Goal: Task Accomplishment & Management: Use online tool/utility

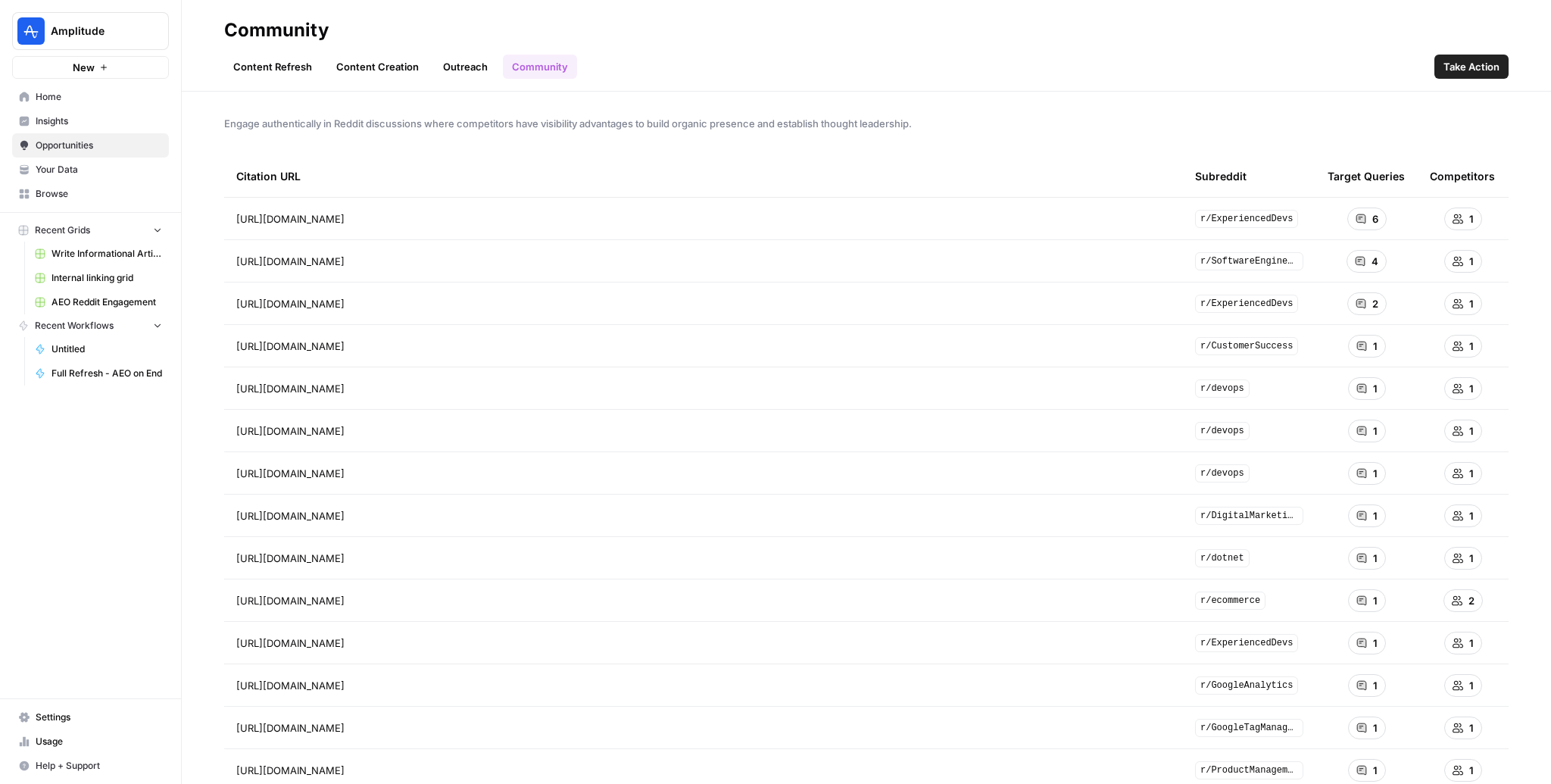
click at [1061, 42] on div "Content Refresh Content Creation Outreach Community Take Action" at bounding box center [866, 60] width 1284 height 37
click at [37, 91] on span "Home" at bounding box center [99, 96] width 127 height 13
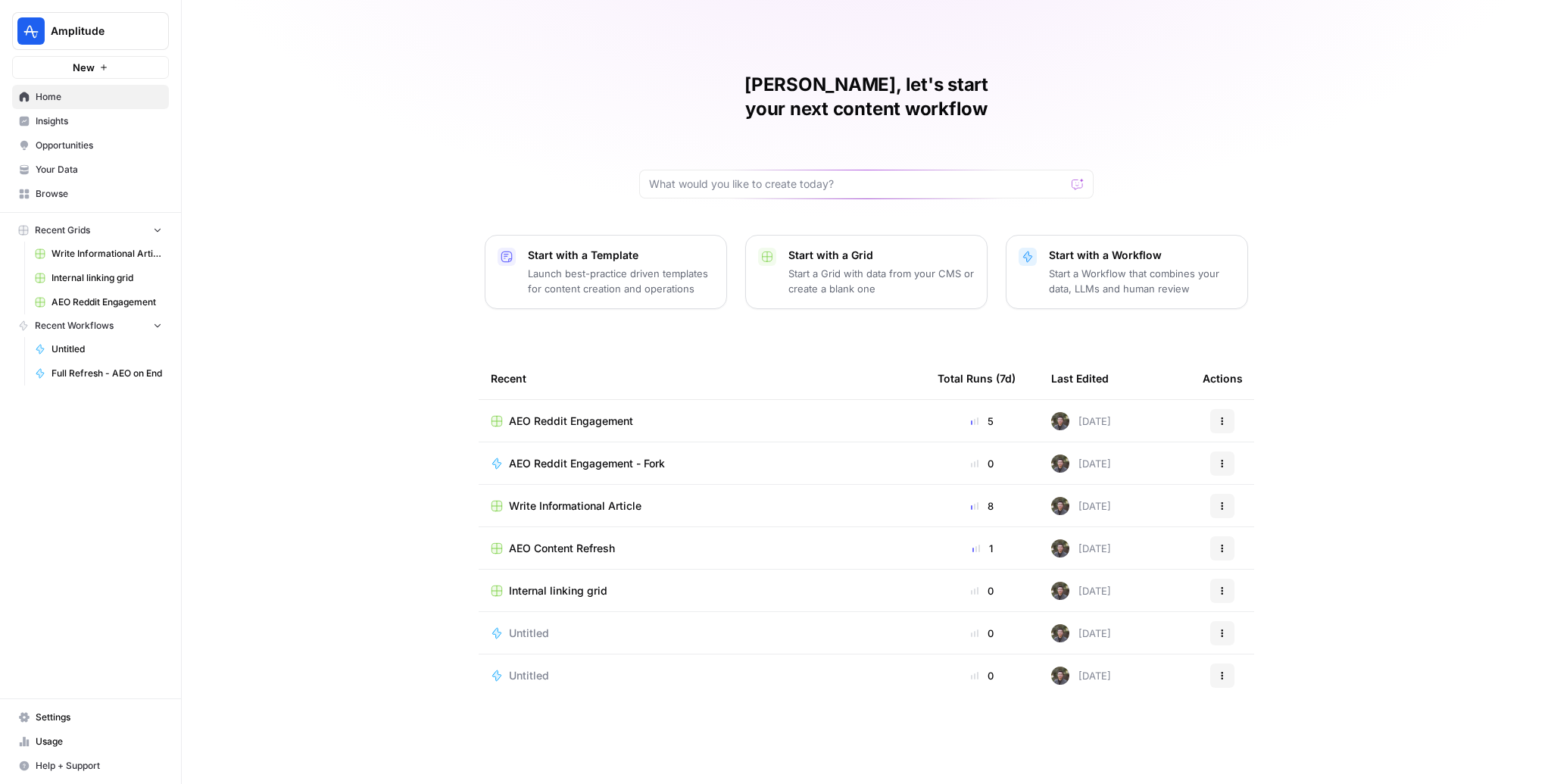
click at [61, 99] on span "Home" at bounding box center [99, 96] width 127 height 13
click at [65, 188] on span "Browse" at bounding box center [99, 193] width 127 height 13
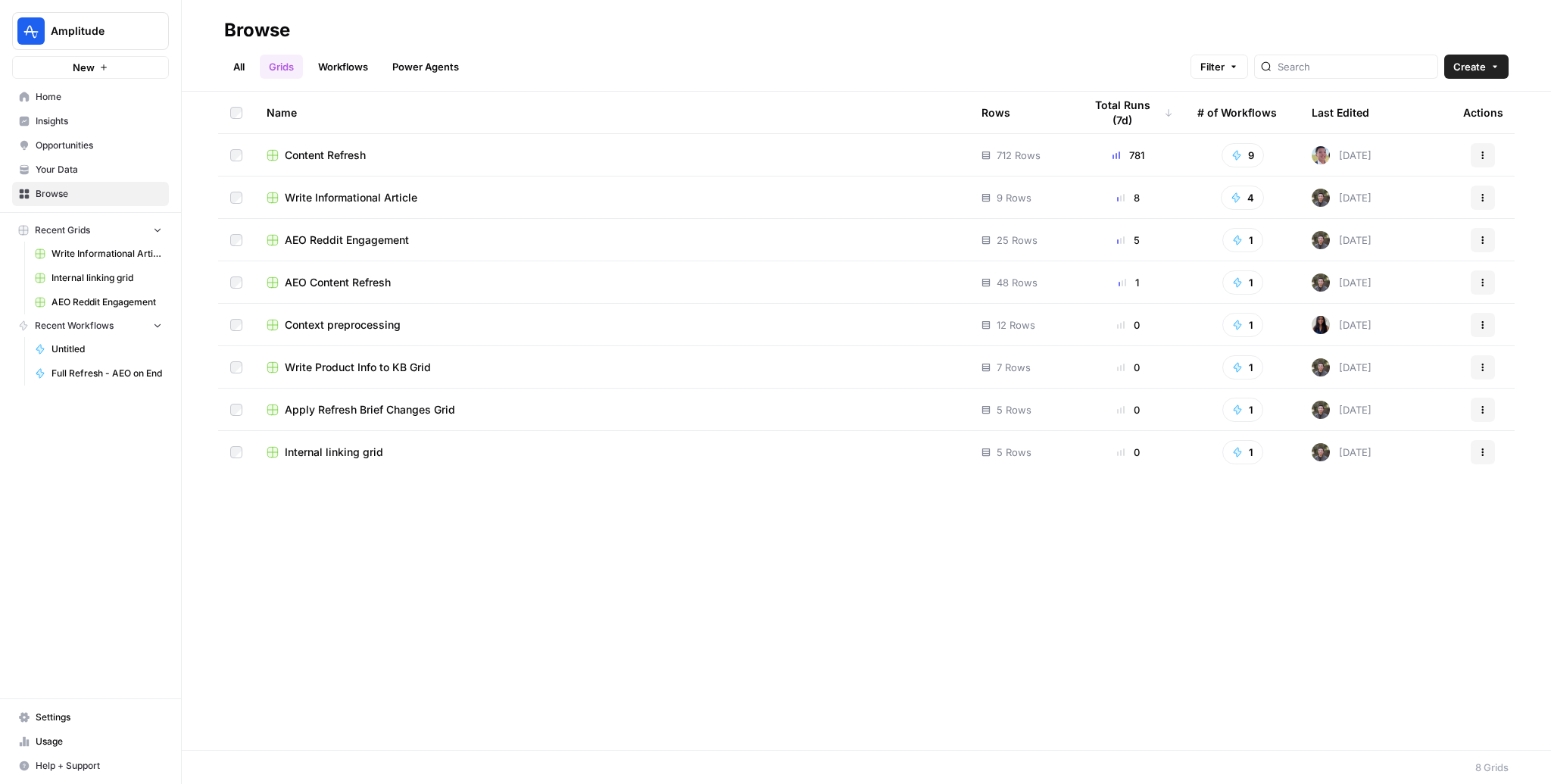
click at [323, 153] on span "Content Refresh" at bounding box center [325, 155] width 81 height 15
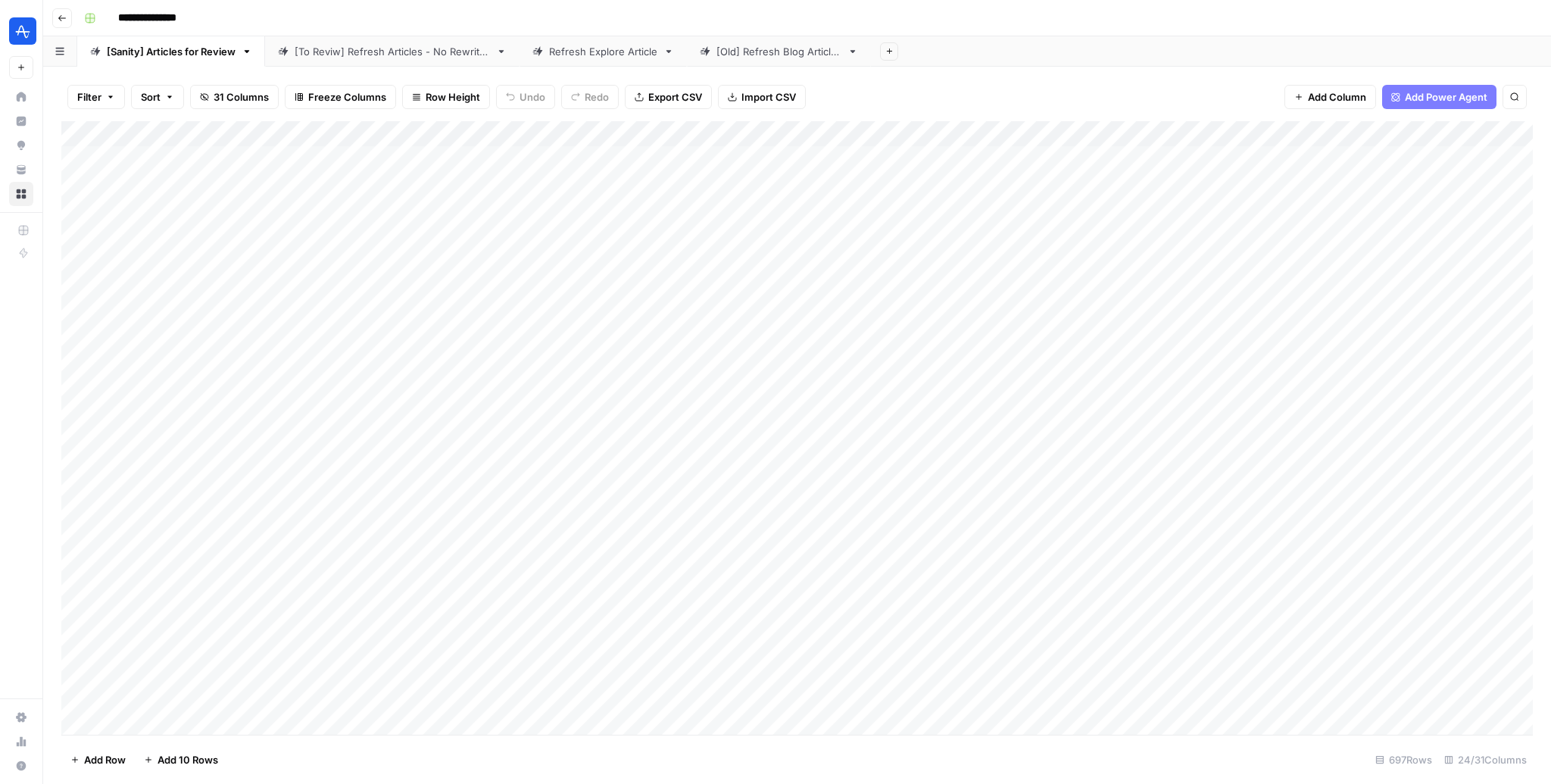
click at [621, 47] on div "Refresh Explore Article" at bounding box center [604, 51] width 109 height 15
click at [1278, 158] on div "Add Column" at bounding box center [797, 210] width 1472 height 179
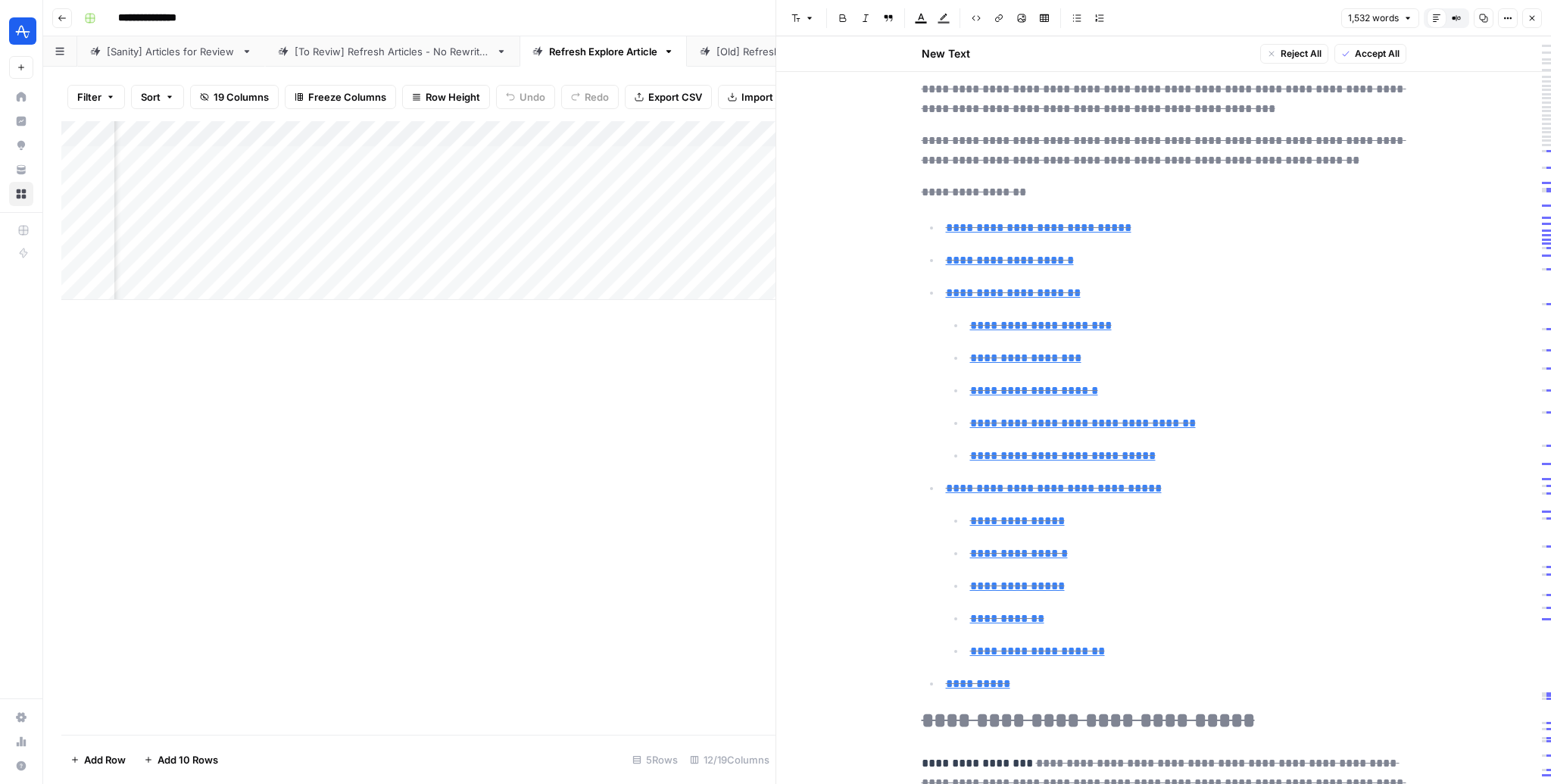
scroll to position [183, 0]
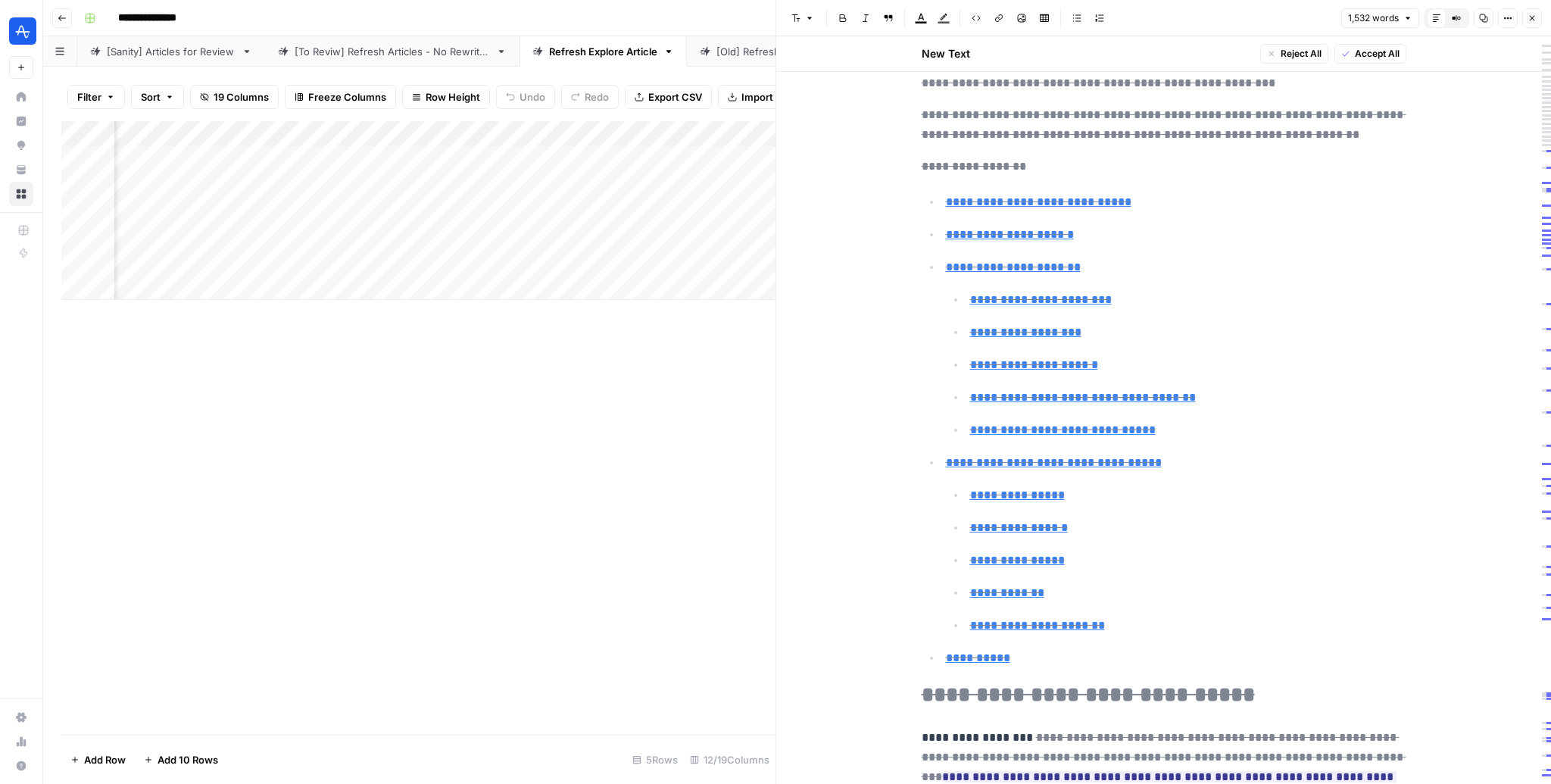
click at [1545, 15] on header "Font style Bold Italic Block quote Text color Highlight color Code block Link I…" at bounding box center [1163, 18] width 775 height 37
click at [1534, 15] on icon "button" at bounding box center [1532, 18] width 9 height 9
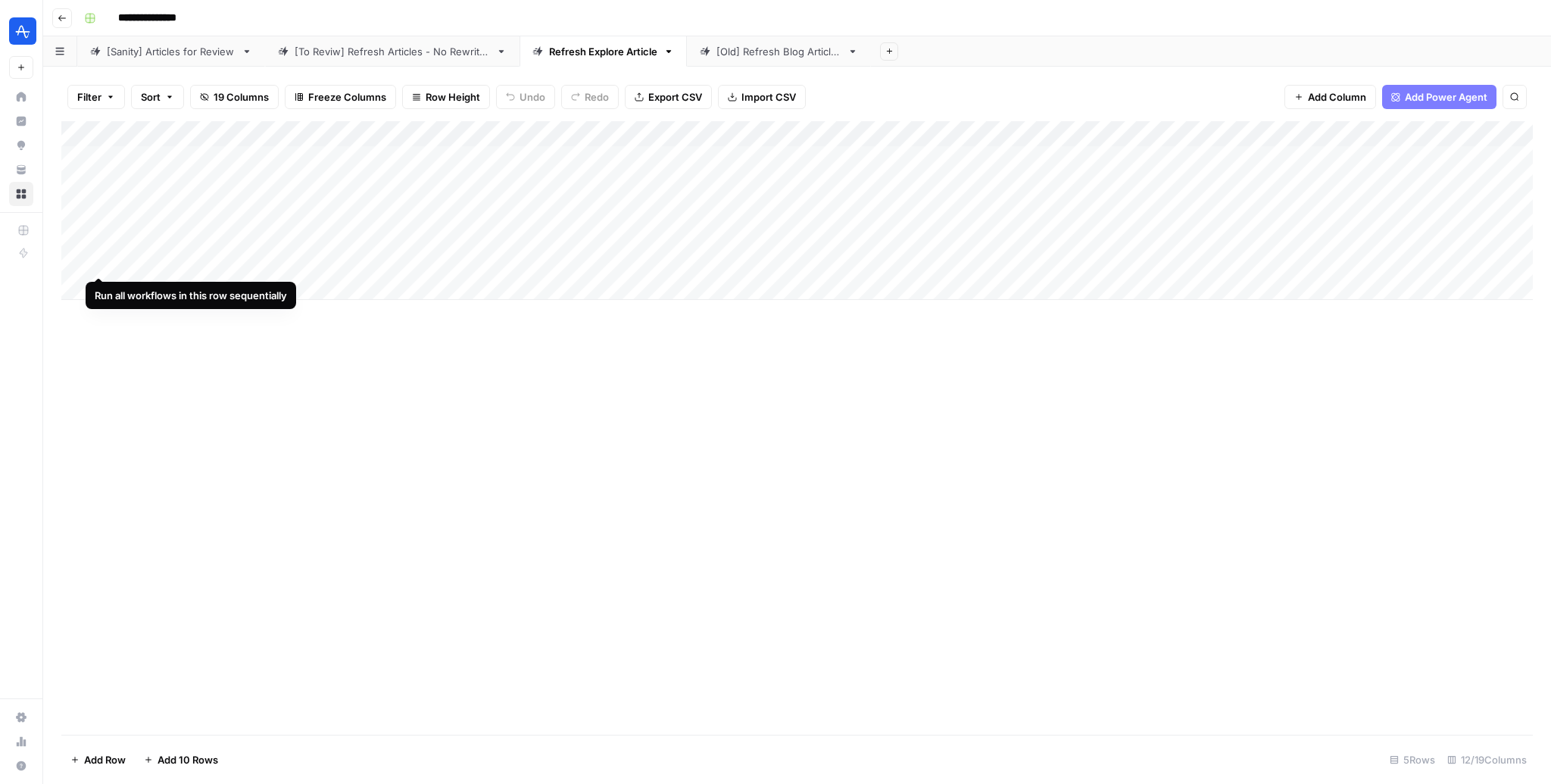
click at [96, 262] on div "Add Column" at bounding box center [797, 210] width 1472 height 179
click at [654, 435] on div "Add Column" at bounding box center [797, 428] width 1472 height 614
click at [1269, 261] on div "Add Column" at bounding box center [797, 210] width 1472 height 179
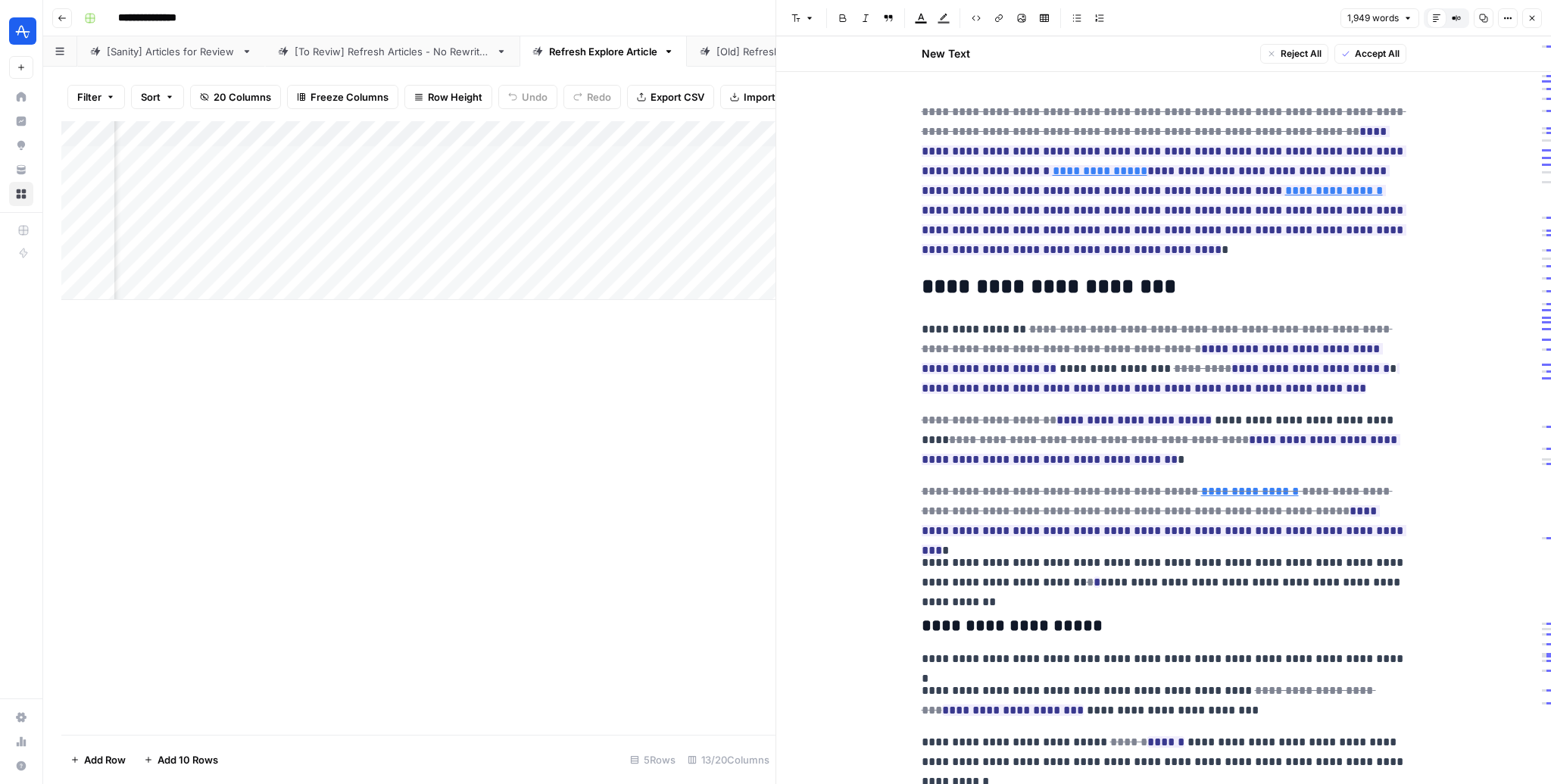
click at [1535, 13] on button "Close" at bounding box center [1532, 18] width 20 height 20
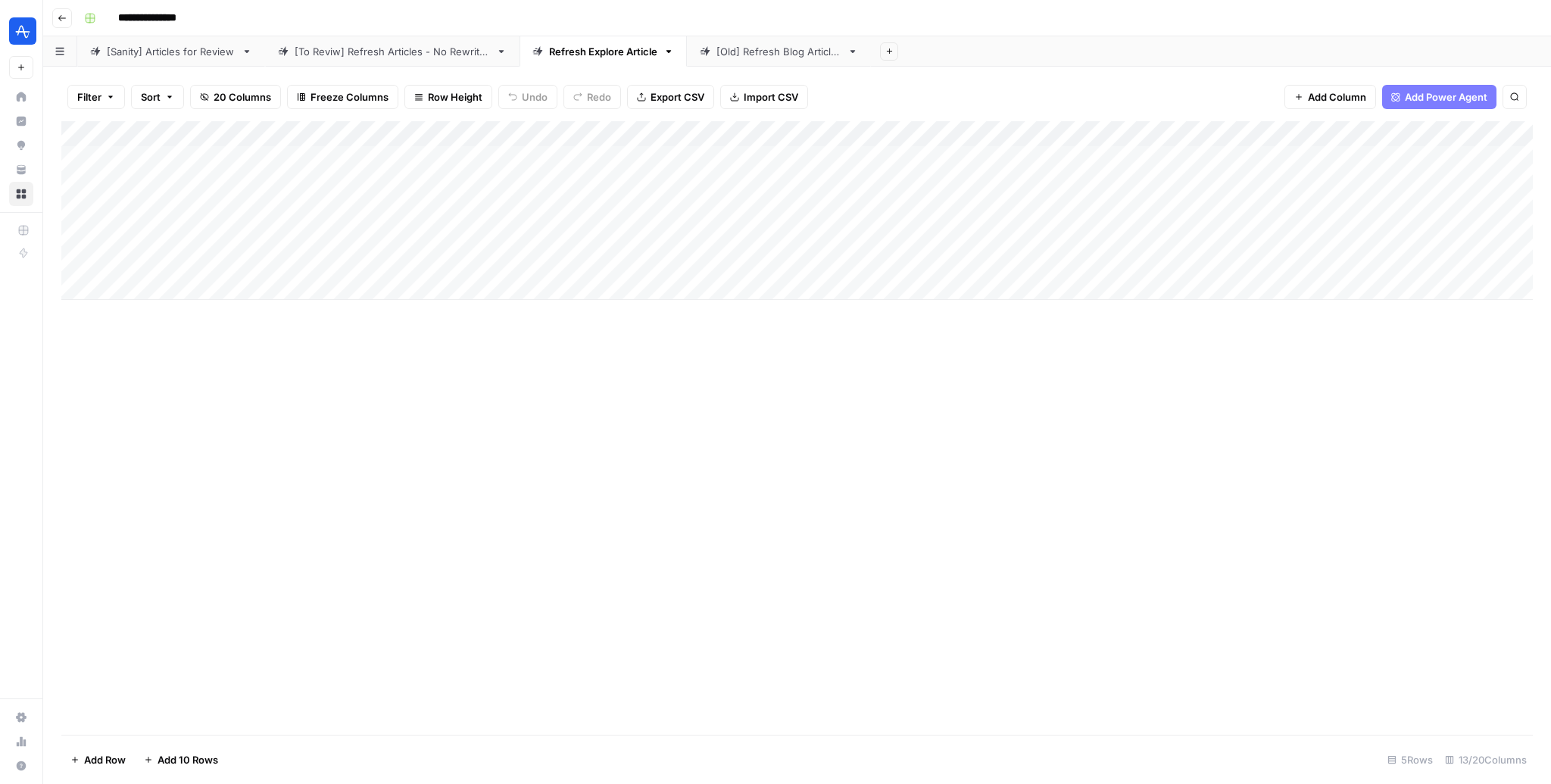
click at [436, 160] on div "Add Column" at bounding box center [797, 210] width 1472 height 179
click at [415, 181] on div "Add Column" at bounding box center [797, 210] width 1472 height 179
click at [445, 214] on div "Add Column" at bounding box center [797, 210] width 1472 height 179
click at [448, 228] on div "Add Column" at bounding box center [797, 210] width 1472 height 179
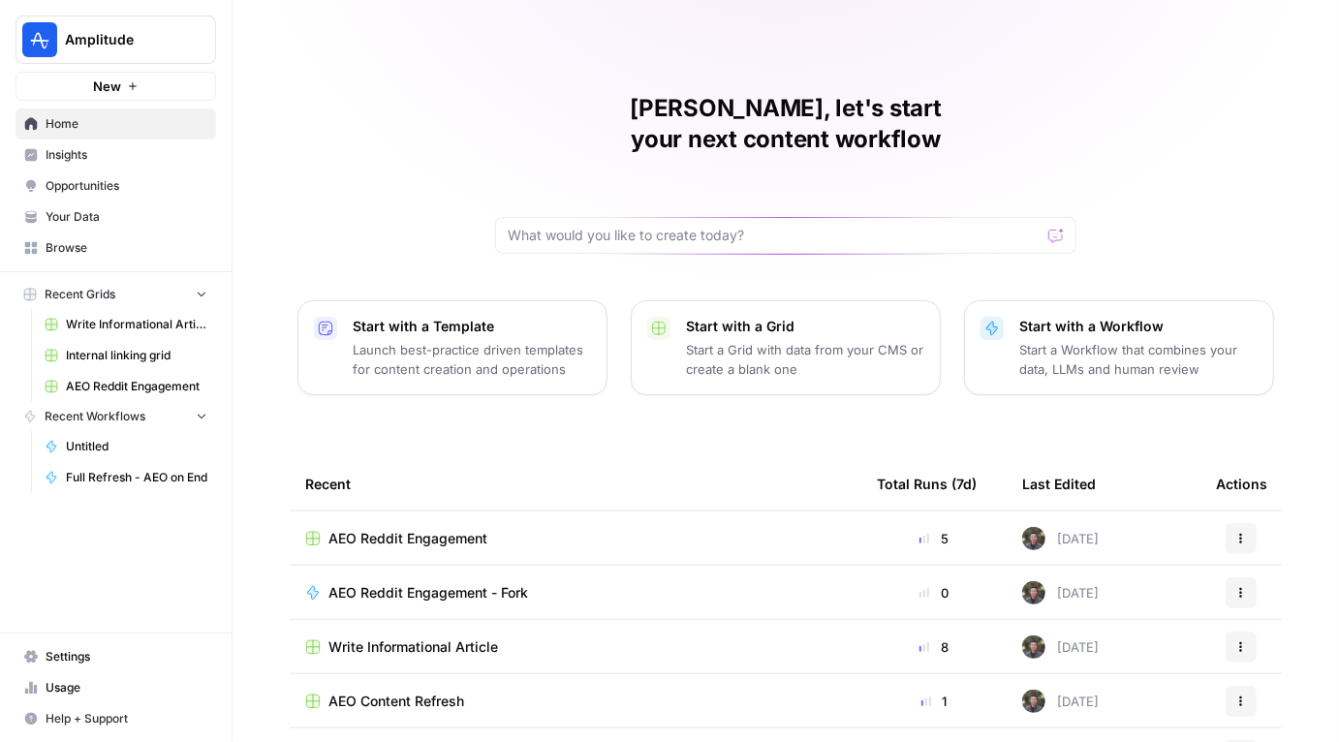
click at [96, 190] on span "Opportunities" at bounding box center [127, 185] width 162 height 17
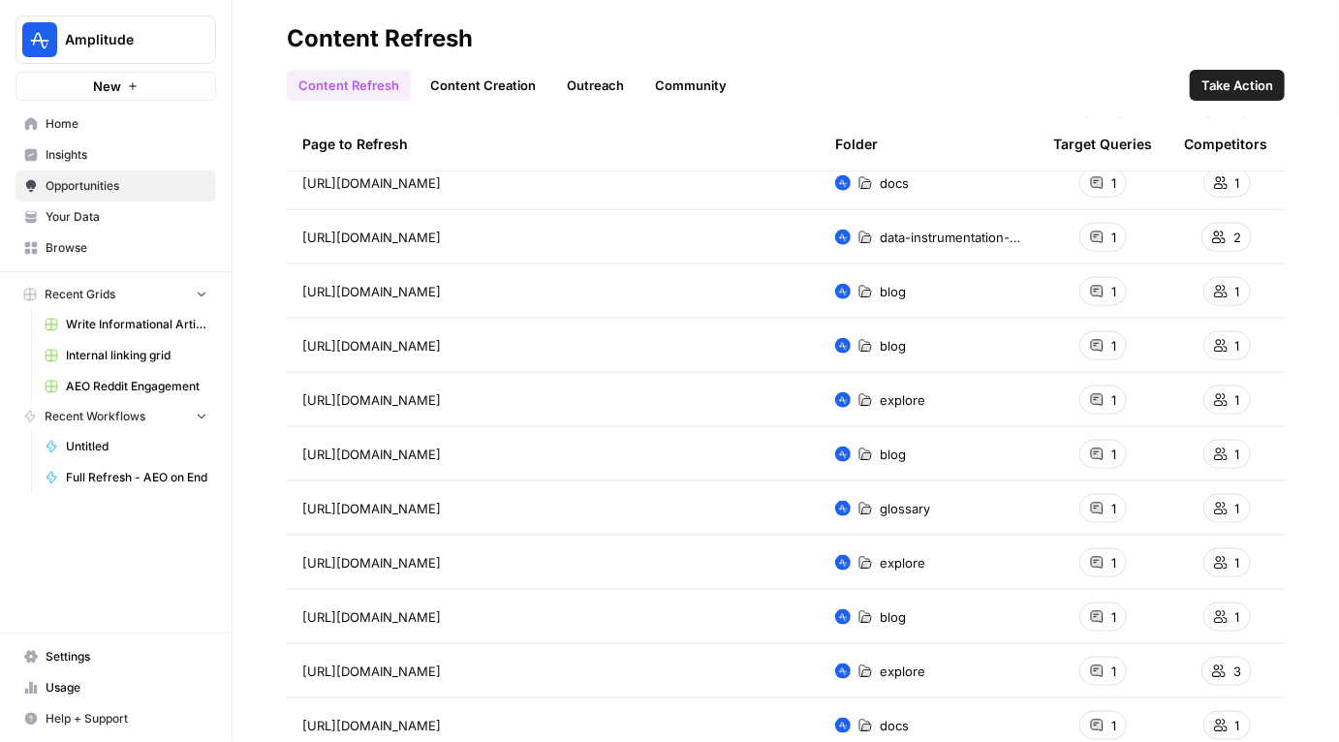
scroll to position [919, 0]
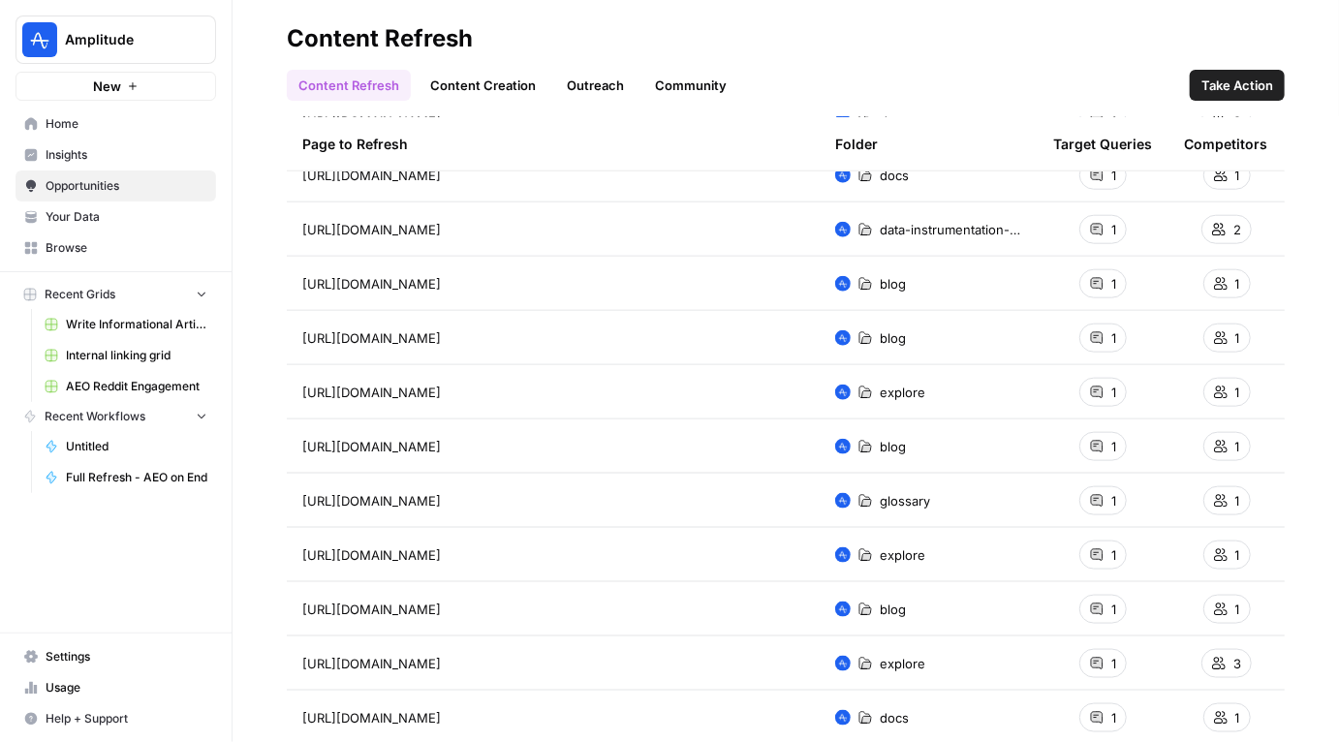
click at [1101, 399] on div "1" at bounding box center [1102, 392] width 47 height 29
click at [1018, 381] on td "explore" at bounding box center [929, 391] width 218 height 53
click at [441, 391] on span "https://amplitude.com/explore/experiment/what-is-progressive-delivery" at bounding box center [371, 392] width 139 height 19
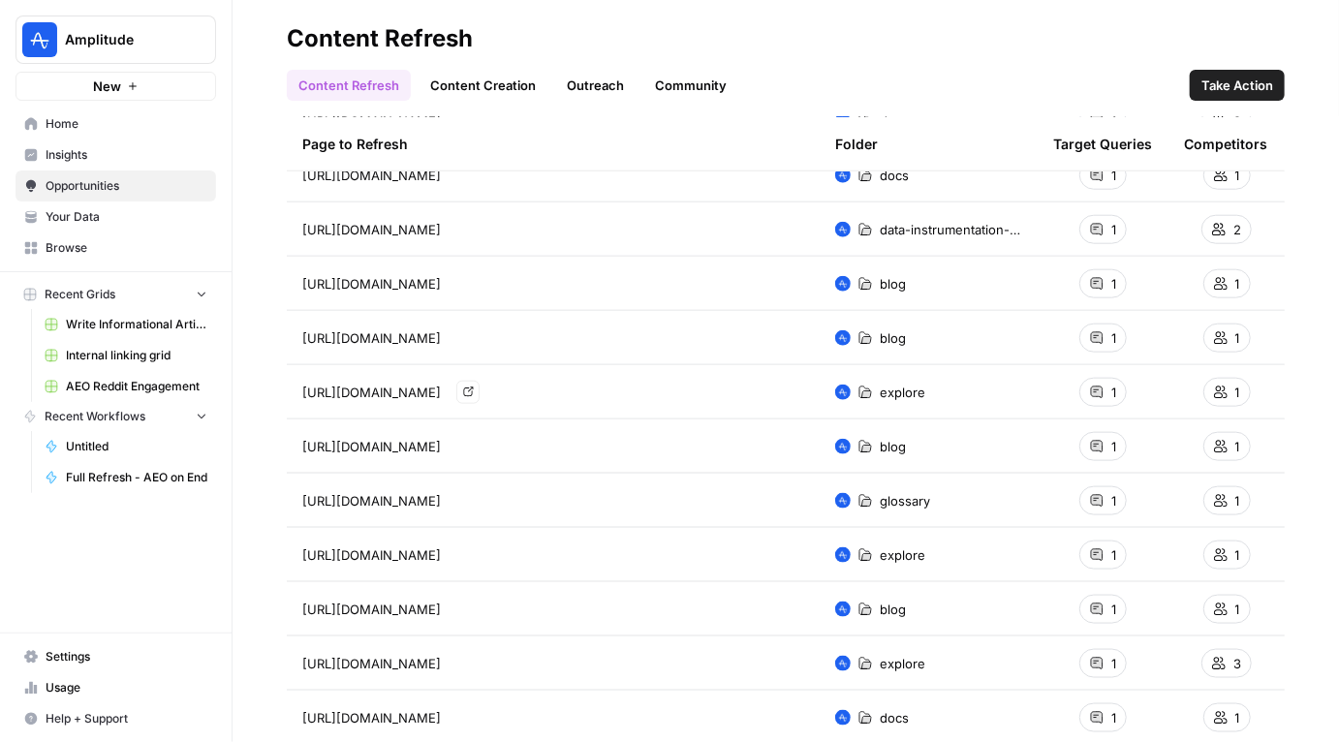
copy div "https://amplitude.com/explore/experiment/what-is-progressive-delivery Go to page"
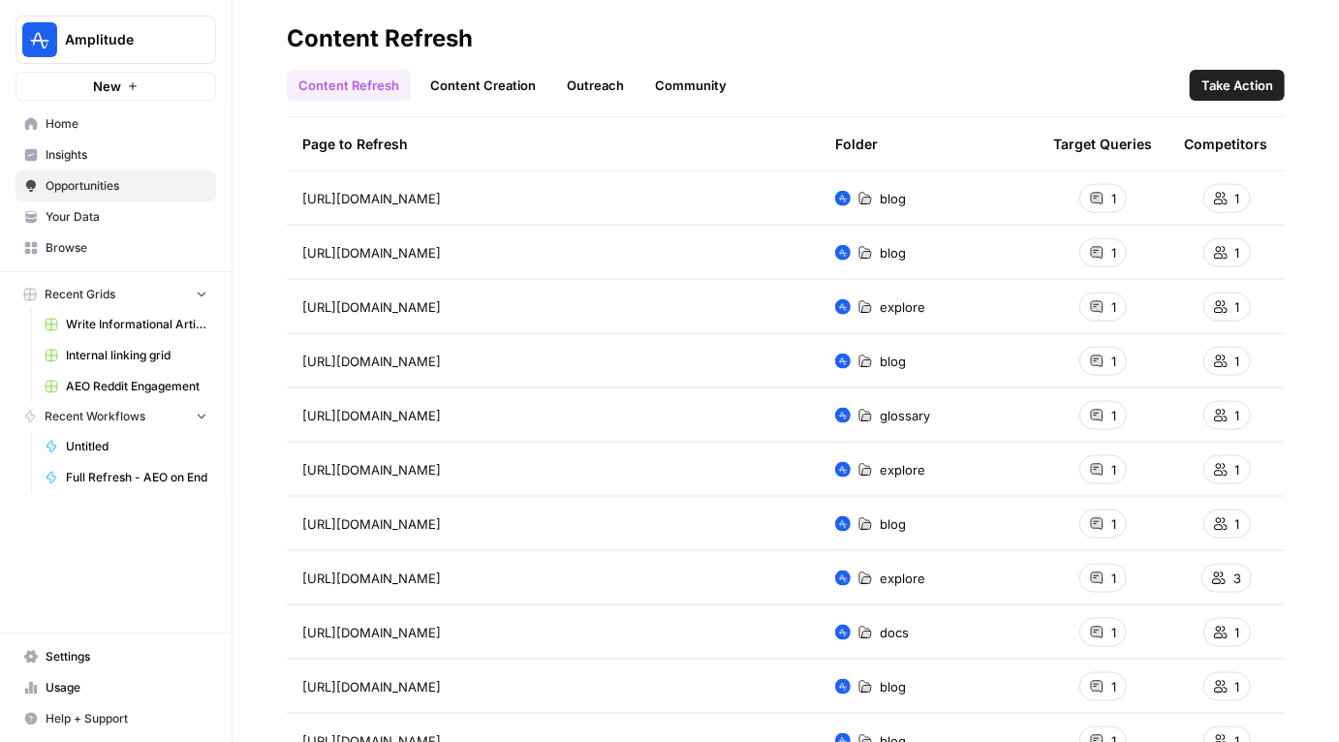
scroll to position [1005, 0]
click at [593, 482] on td "https://amplitude.com/explore/experiment/feature-management" at bounding box center [553, 468] width 533 height 53
copy span "https://amplitude.com/explore/experiment/feature-management"
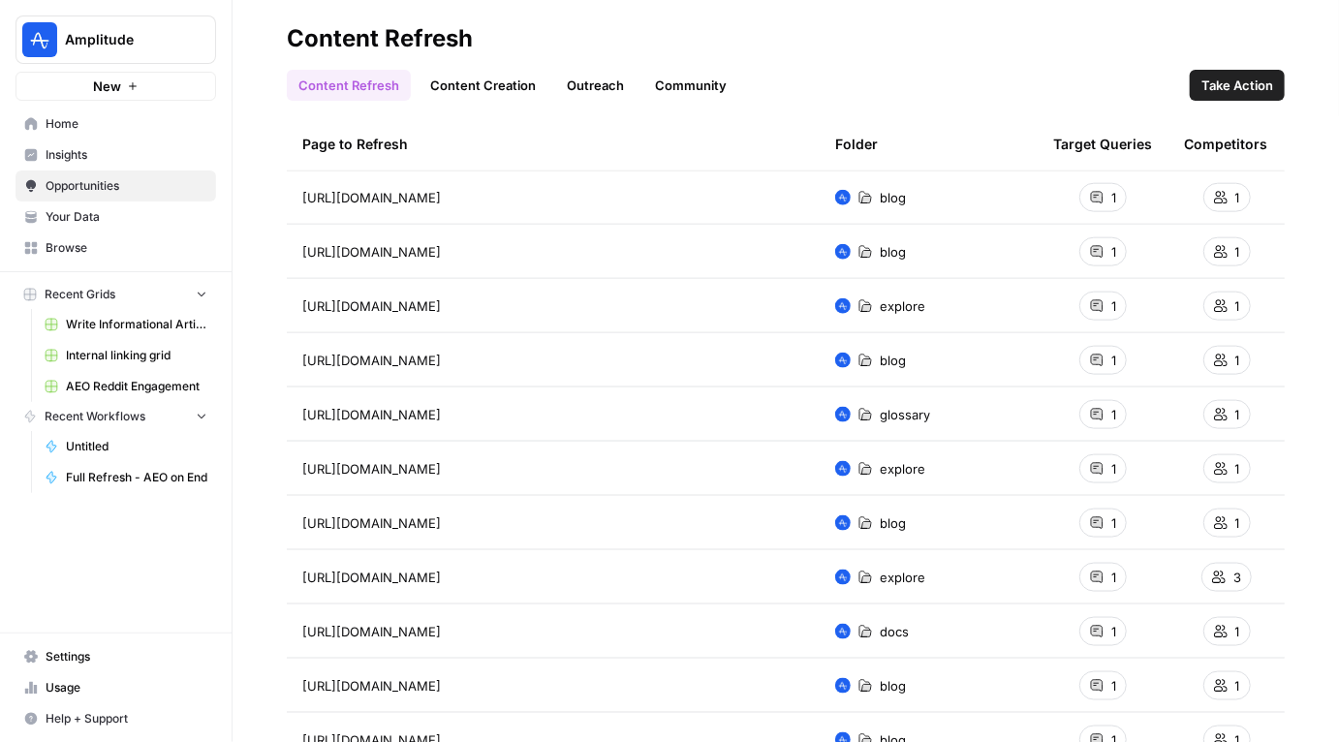
click at [441, 574] on span "https://amplitude.com/explore/growth/understanding-user-journey" at bounding box center [371, 577] width 139 height 19
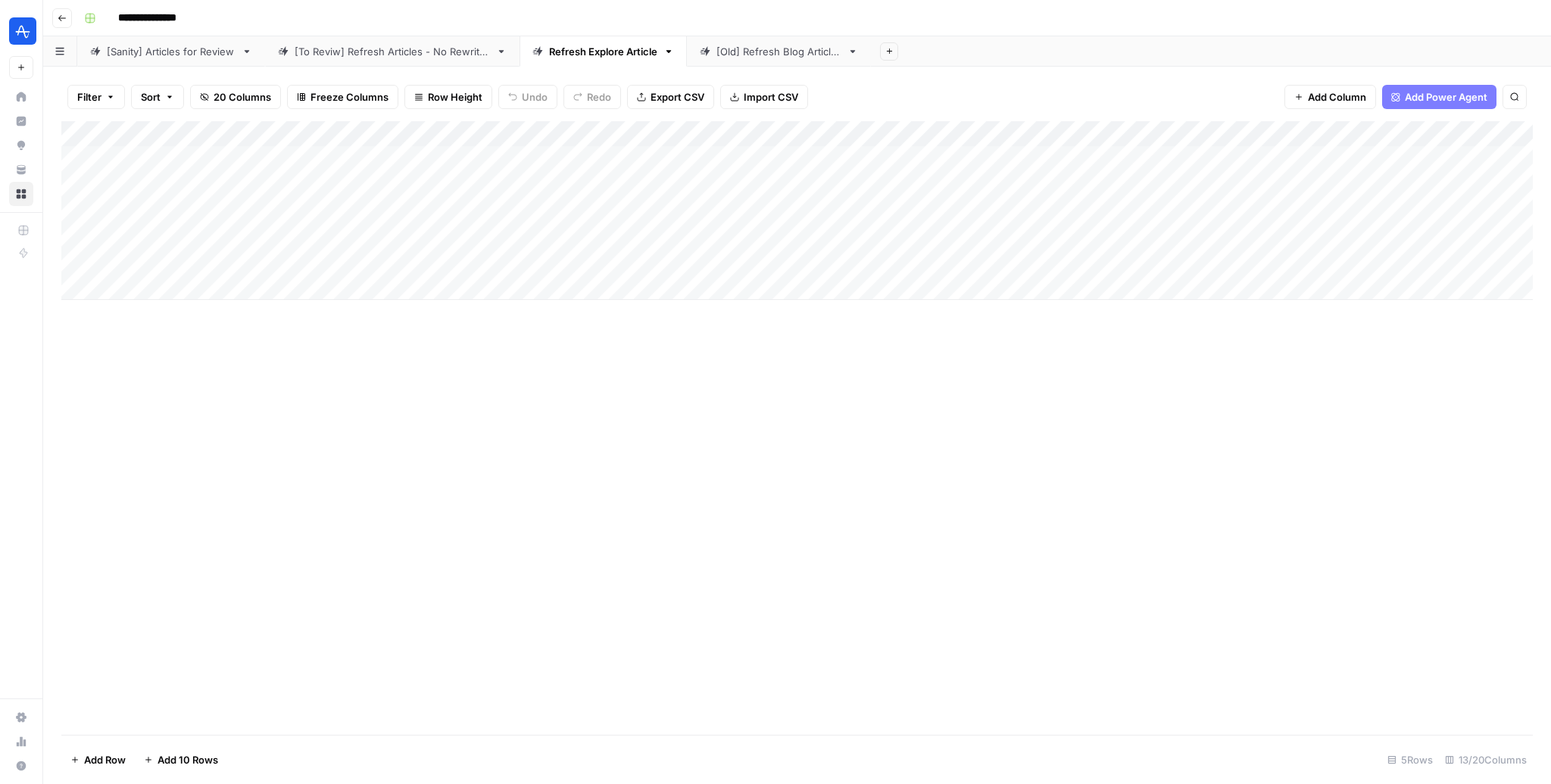
click at [407, 164] on div "Add Column" at bounding box center [797, 210] width 1472 height 179
click at [392, 186] on div "Add Column" at bounding box center [797, 210] width 1472 height 179
type input "**********"
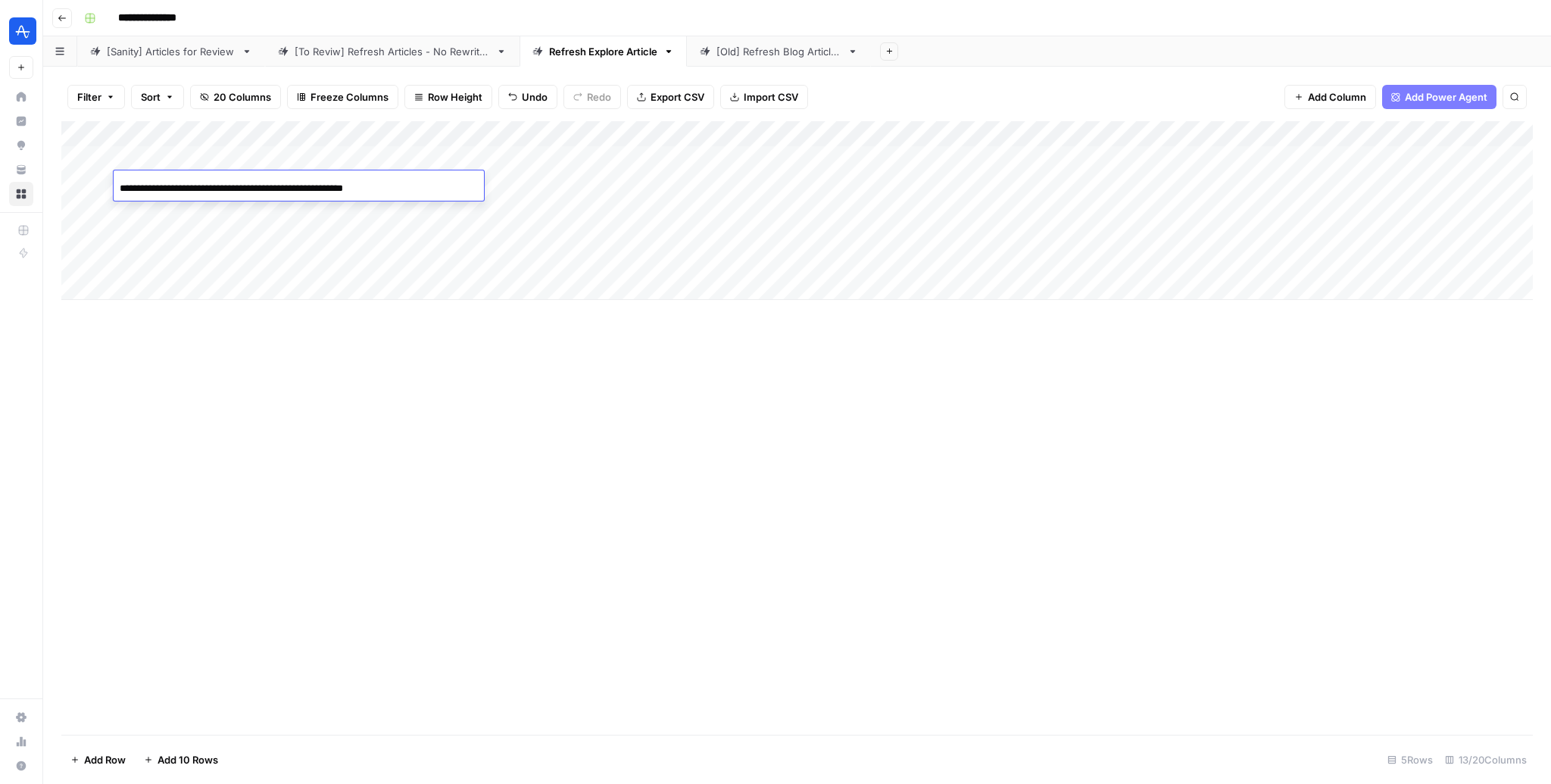
scroll to position [0, 0]
click at [420, 186] on div "**********" at bounding box center [299, 188] width 371 height 26
click at [381, 199] on div "Add Column" at bounding box center [797, 210] width 1472 height 179
click at [381, 180] on div "Add Column" at bounding box center [797, 210] width 1472 height 179
click at [387, 222] on div "Add Column" at bounding box center [797, 210] width 1472 height 179
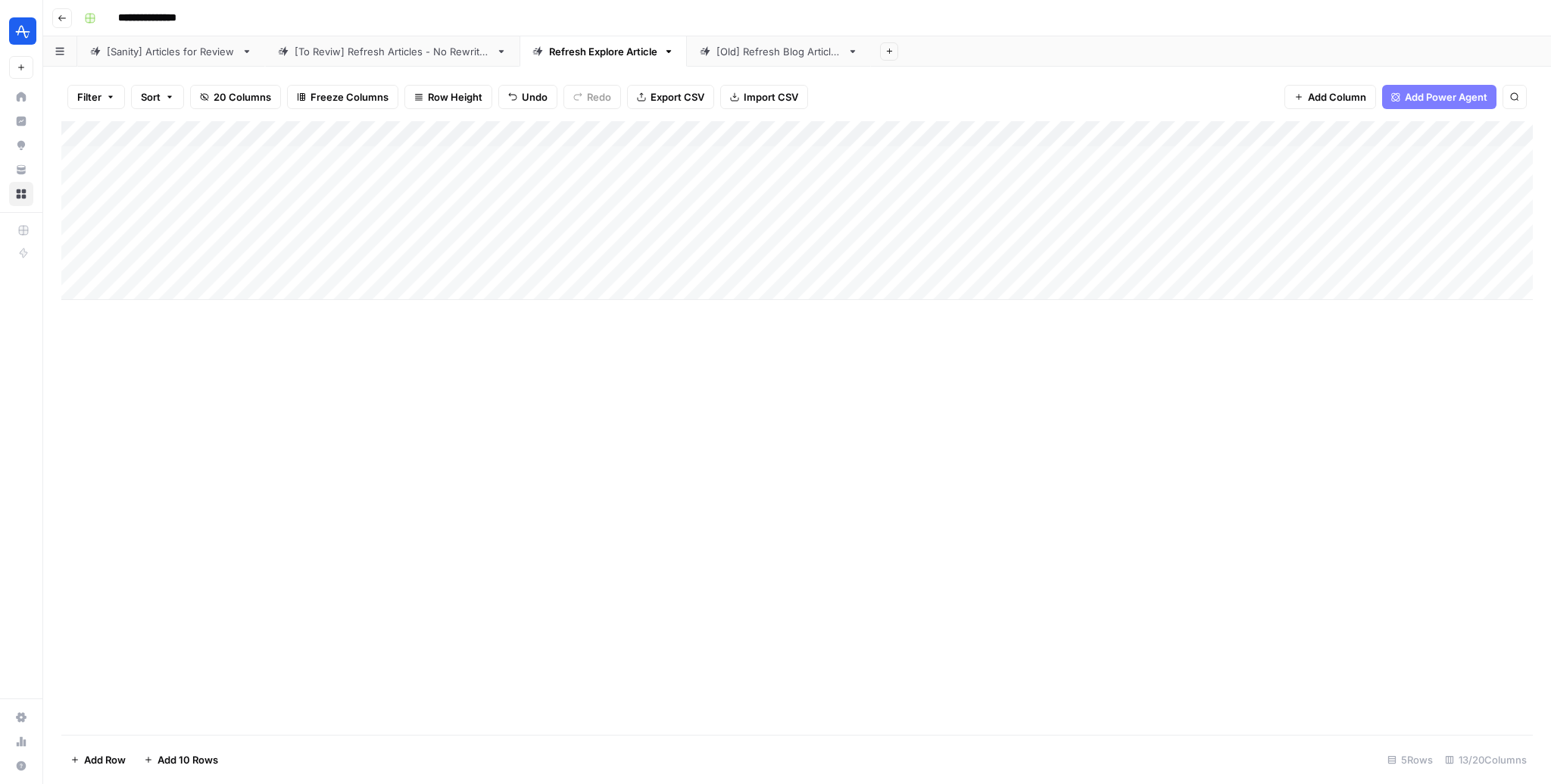
click at [381, 229] on div "Add Column" at bounding box center [797, 210] width 1472 height 179
click at [404, 289] on div "Add Column" at bounding box center [797, 210] width 1472 height 179
type input "**********"
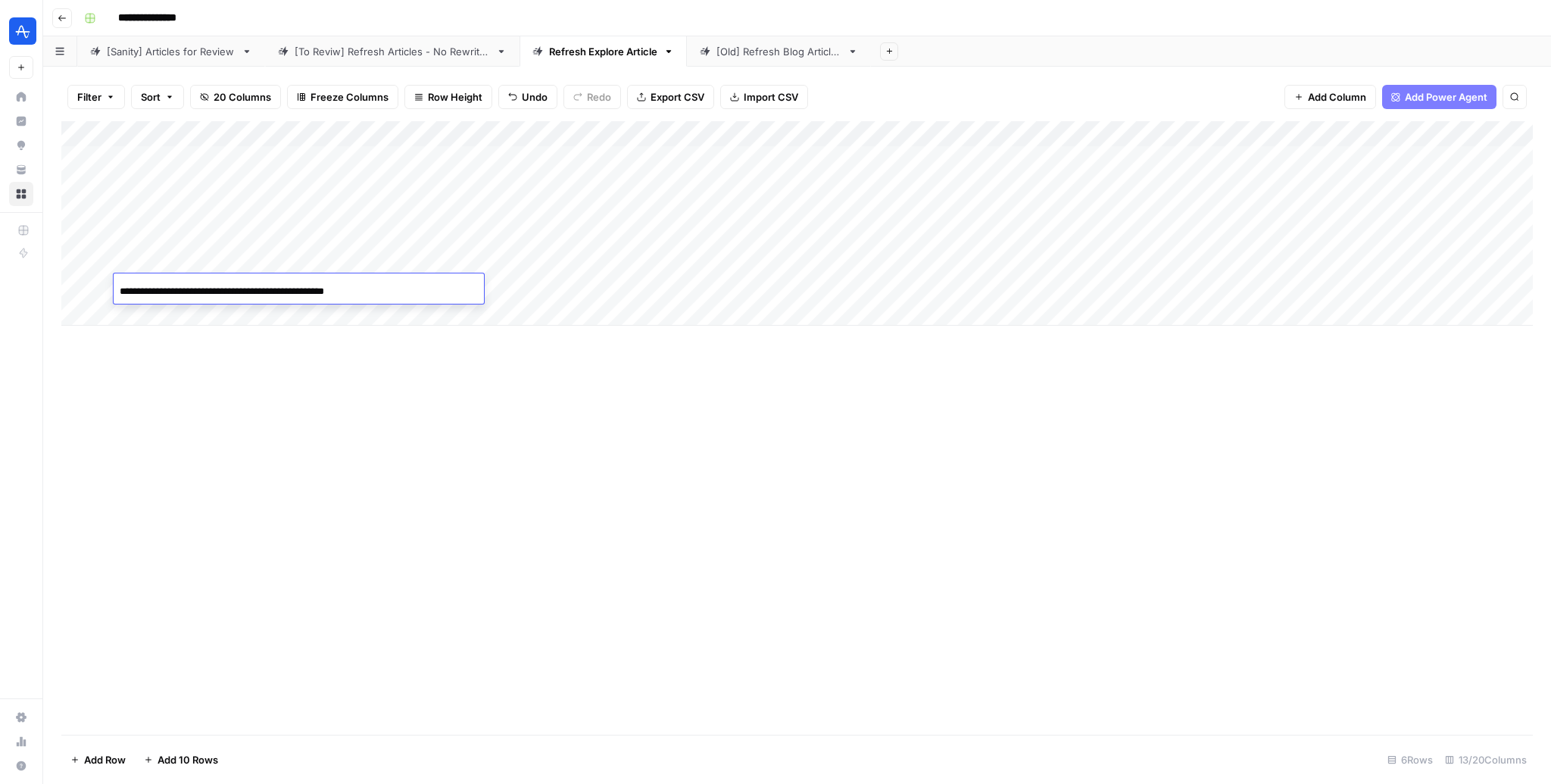
click at [387, 287] on div "**********" at bounding box center [299, 291] width 371 height 26
click at [396, 509] on div "Add Column" at bounding box center [797, 428] width 1472 height 614
click at [399, 294] on div "Add Column" at bounding box center [797, 224] width 1472 height 205
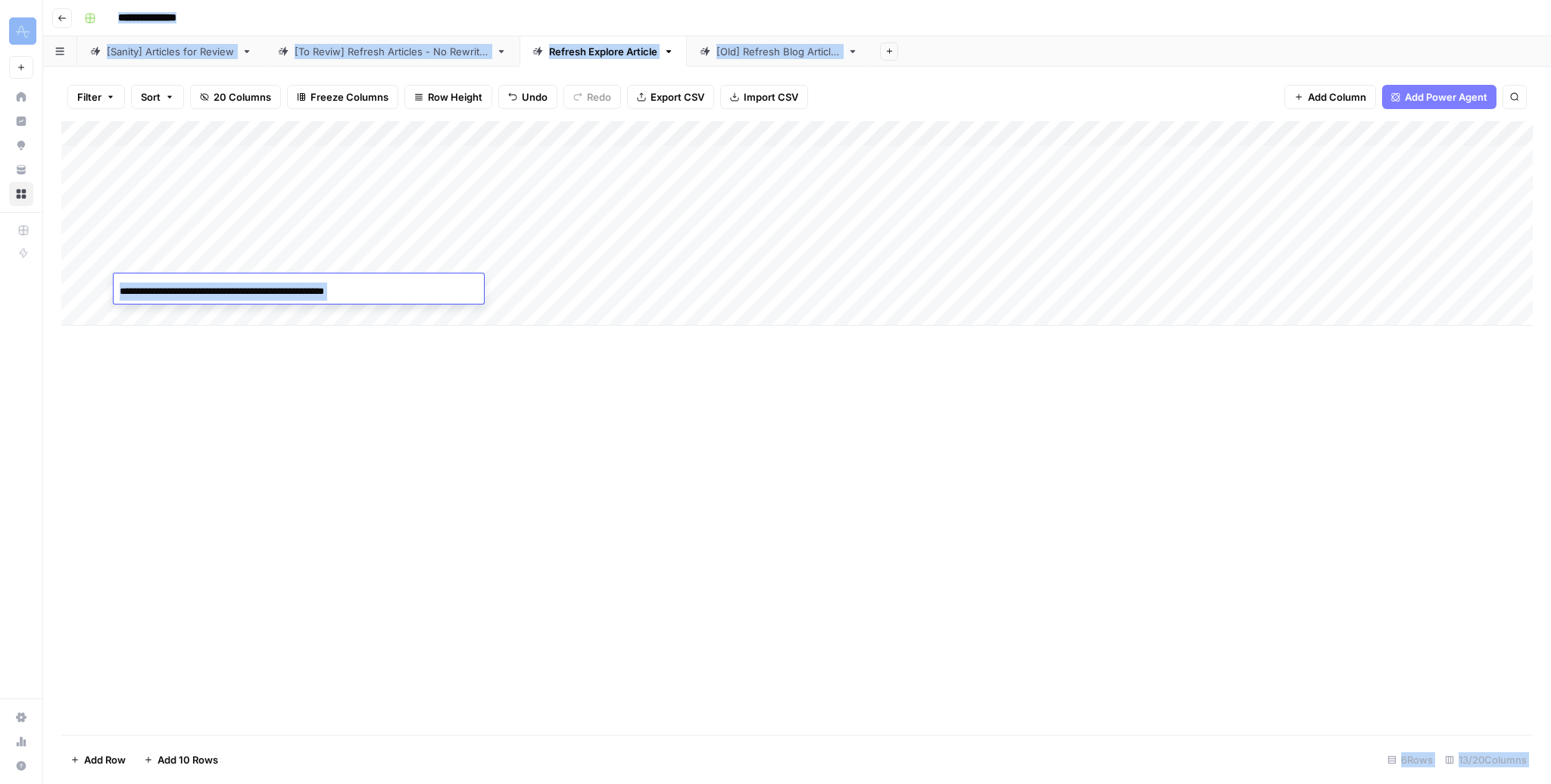
click at [399, 294] on div "**********" at bounding box center [299, 291] width 371 height 26
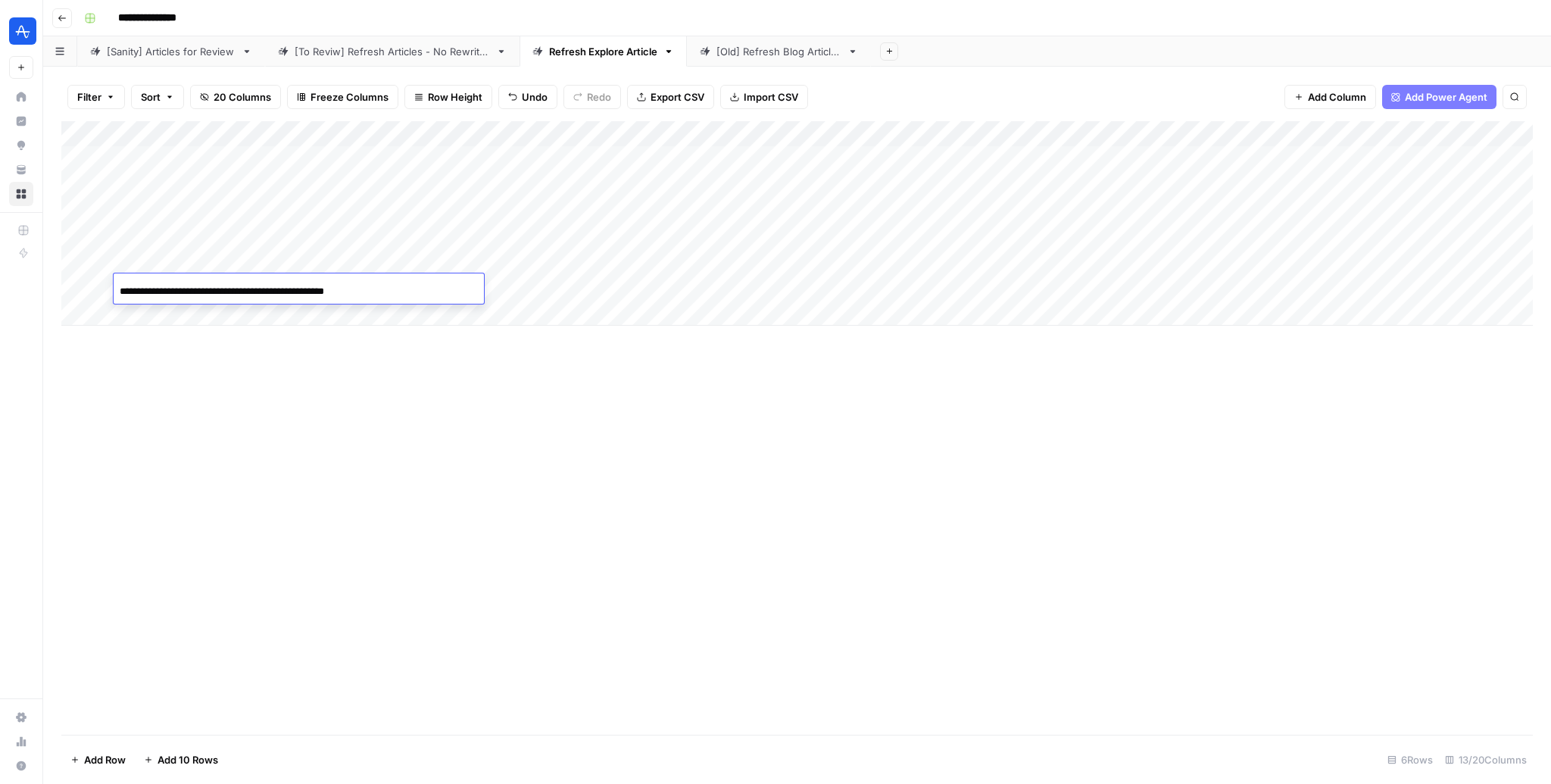
click at [399, 294] on div "**********" at bounding box center [299, 291] width 371 height 26
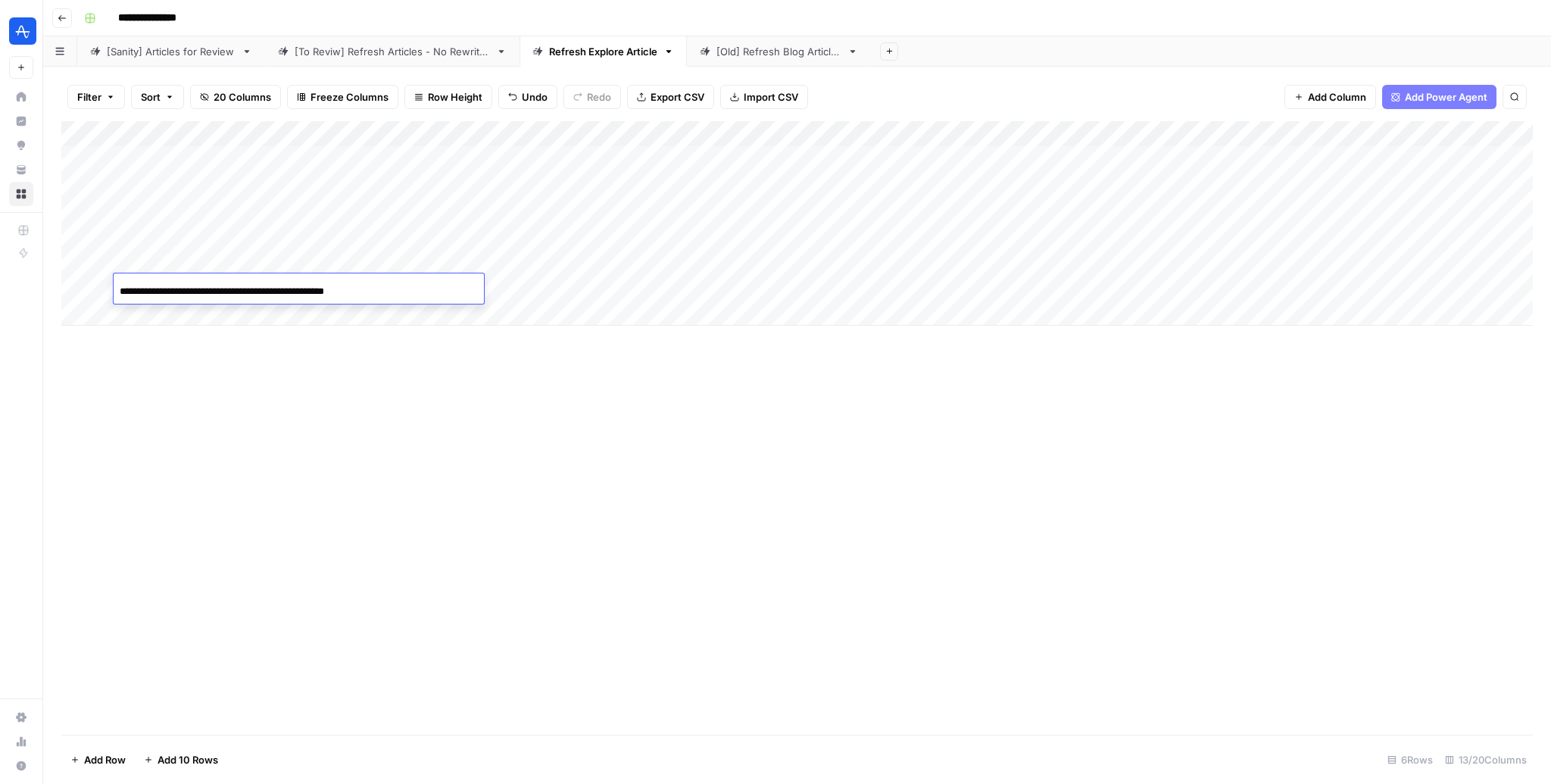
click at [392, 293] on div "**********" at bounding box center [299, 291] width 371 height 26
click at [407, 331] on div "Add Column" at bounding box center [797, 428] width 1472 height 614
click at [398, 315] on div "Add Column" at bounding box center [797, 224] width 1472 height 205
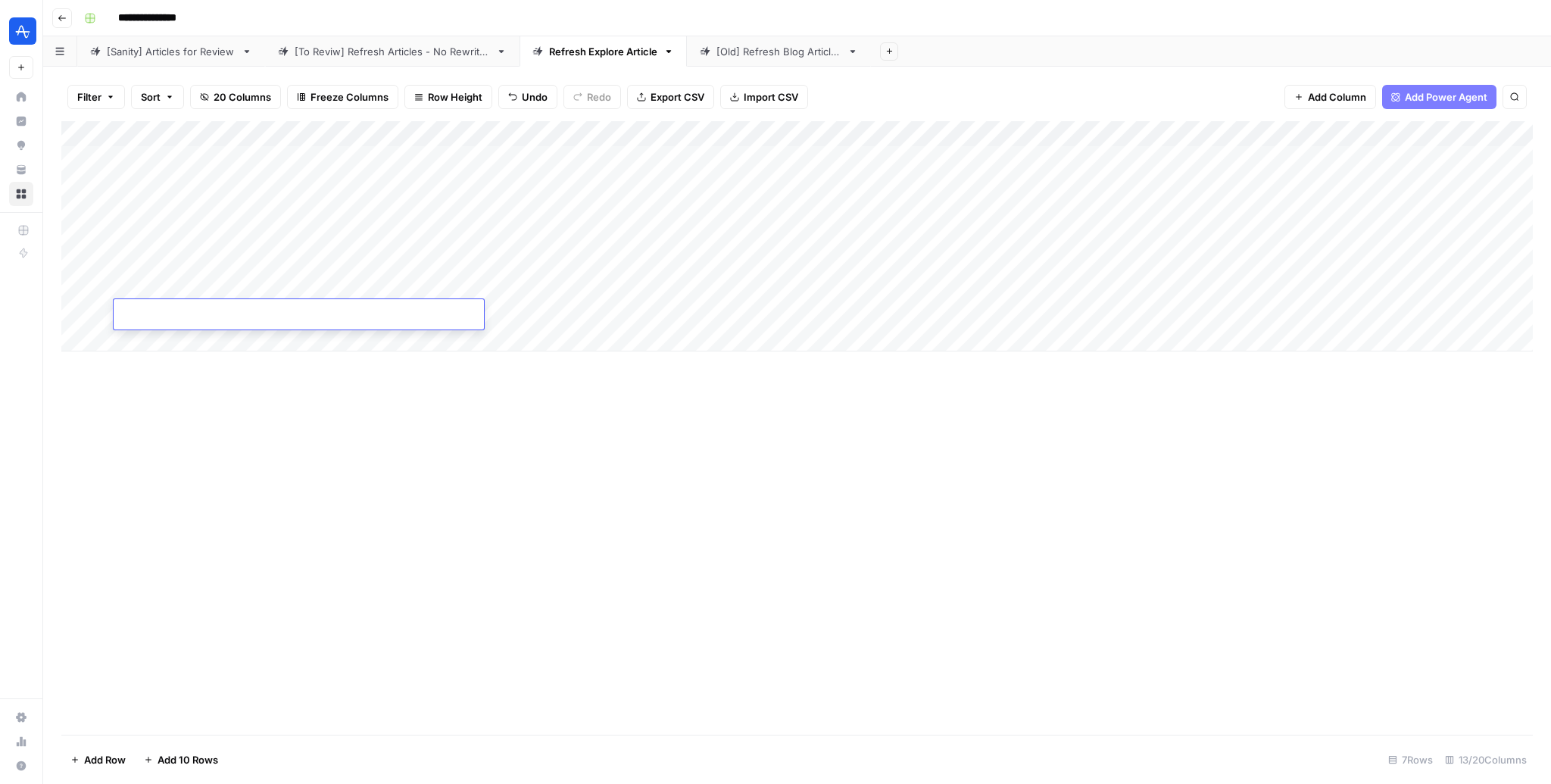
click at [399, 287] on div "Add Column" at bounding box center [797, 236] width 1472 height 231
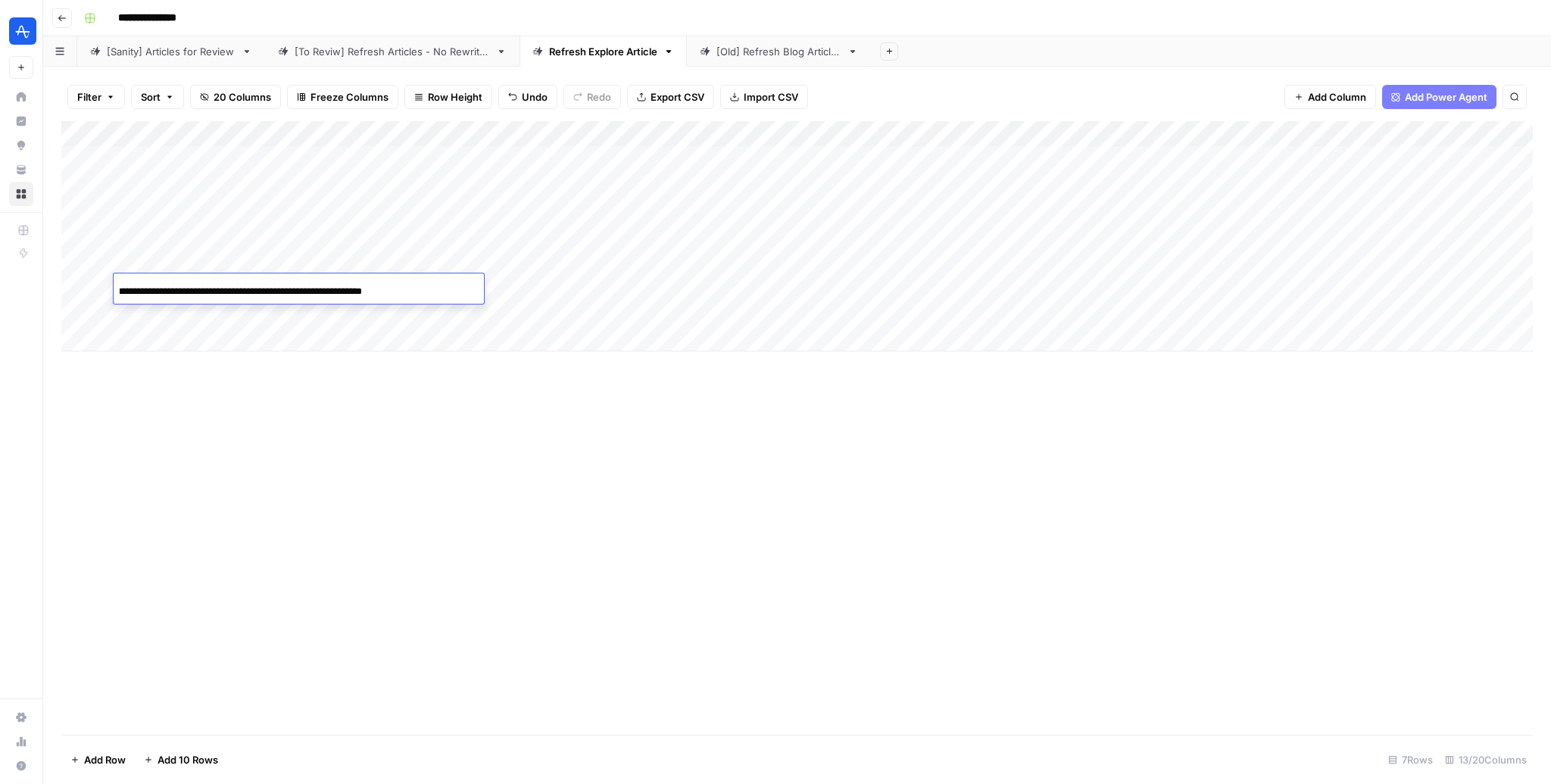
type input "**********"
click at [380, 313] on div "Add Column" at bounding box center [797, 236] width 1472 height 231
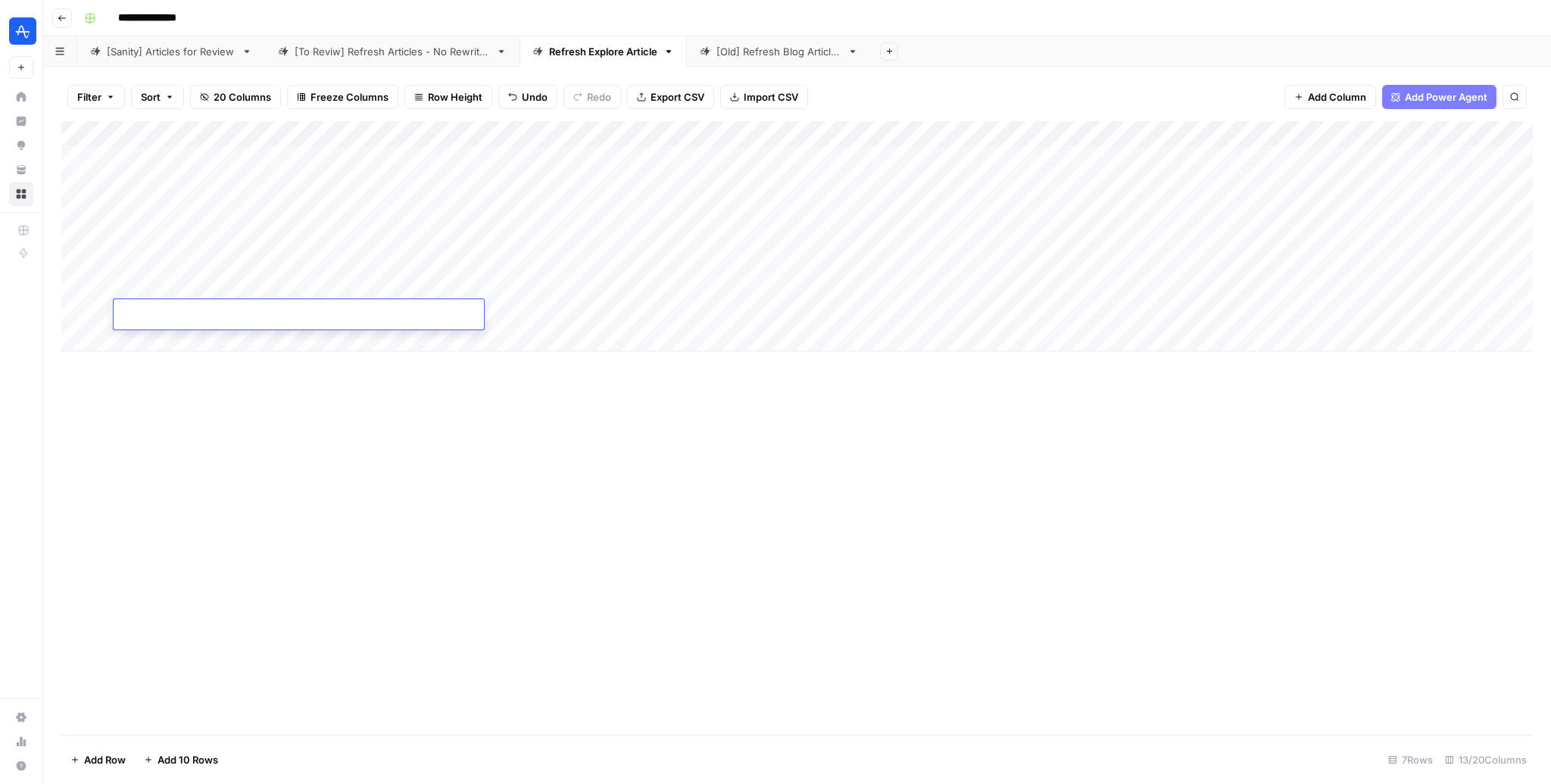
click at [378, 313] on div at bounding box center [299, 317] width 371 height 26
click at [328, 324] on input at bounding box center [241, 317] width 242 height 18
paste input "**********"
type input "**********"
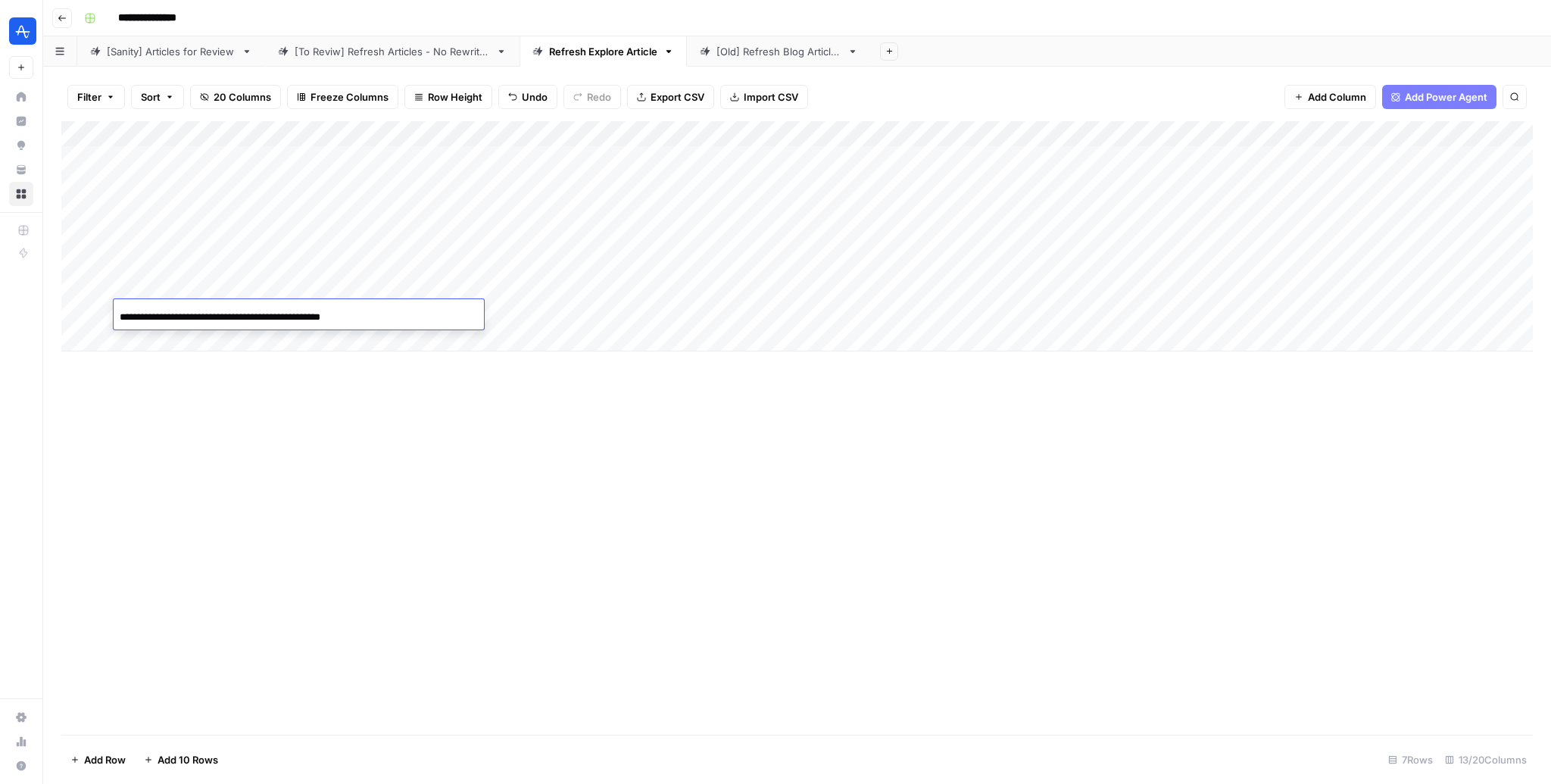
scroll to position [0, 23]
click at [398, 536] on div "Add Column" at bounding box center [797, 428] width 1472 height 614
